Goal: Ask a question

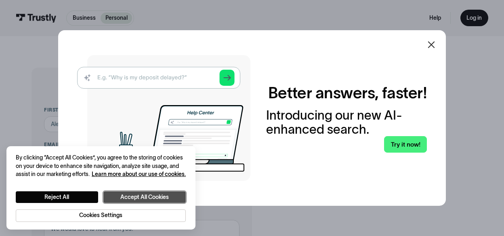
click at [153, 196] on button "Accept All Cookies" at bounding box center [144, 198] width 82 height 12
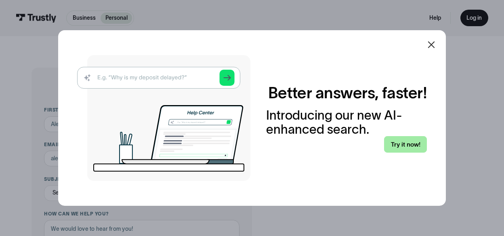
click at [409, 142] on link "Try it now!" at bounding box center [405, 144] width 43 height 17
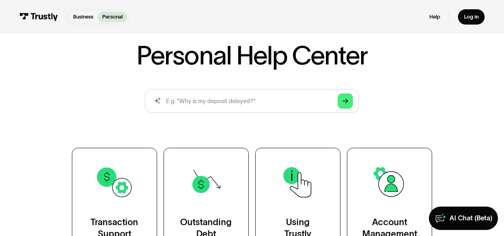
scroll to position [85, 0]
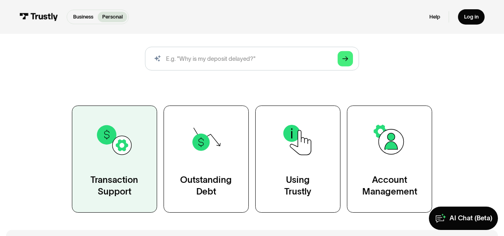
click at [116, 186] on div "Transaction Support" at bounding box center [114, 185] width 48 height 23
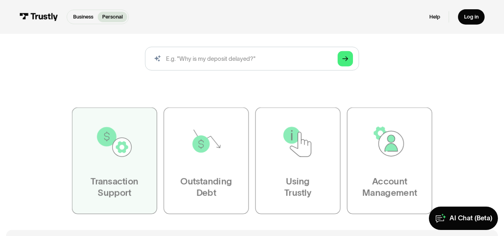
scroll to position [85, 0]
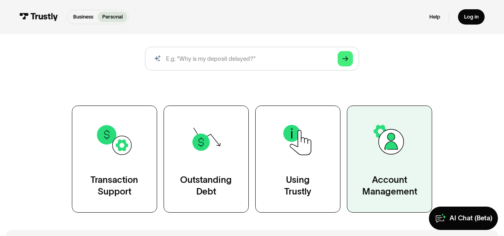
click at [396, 142] on img at bounding box center [389, 140] width 38 height 38
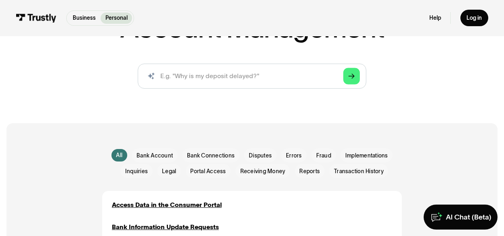
scroll to position [42, 0]
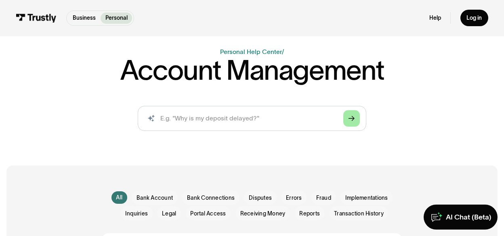
click at [353, 119] on polygon "Search" at bounding box center [351, 118] width 6 height 5
click at [161, 198] on span "Bank Account" at bounding box center [154, 199] width 36 height 8
click at [159, 203] on div "Email Form" at bounding box center [155, 198] width 46 height 14
drag, startPoint x: 159, startPoint y: 203, endPoint x: 159, endPoint y: 199, distance: 4.5
click at [159, 201] on label "Bank Account" at bounding box center [155, 198] width 46 height 14
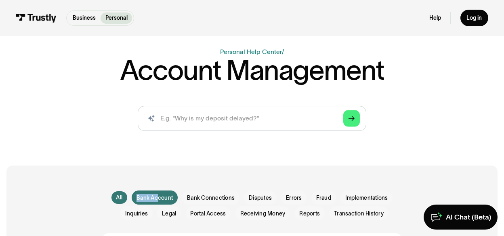
click at [159, 199] on span "Bank Account" at bounding box center [154, 199] width 36 height 8
drag, startPoint x: 140, startPoint y: 151, endPoint x: 129, endPoint y: 149, distance: 12.0
click at [140, 151] on div "Business Help Center Personal Help Center / Account Management AI-powered searc…" at bounding box center [252, 58] width 504 height 202
